Goal: Submit feedback/report problem

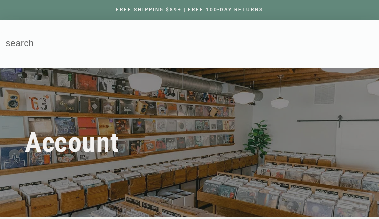
type input "KLLmDgkKmr"
type input "luDDWqanpHawT"
type input "ovirorid29@gmail.com"
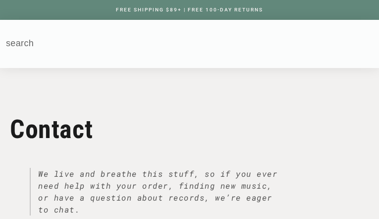
type input "zQUjyBGjugFeHXu"
type input "ZNdlFGfOadKaaMJ"
type input "[EMAIL_ADDRESS][DOMAIN_NAME]"
select select "General question"
